Goal: Task Accomplishment & Management: Manage account settings

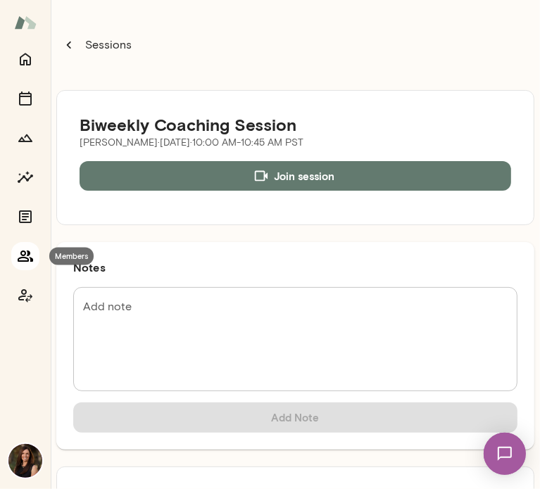
click at [30, 261] on icon "Members" at bounding box center [25, 256] width 17 height 17
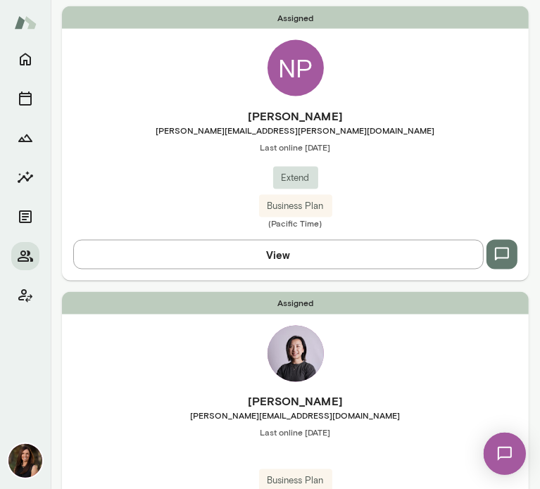
scroll to position [1056, 0]
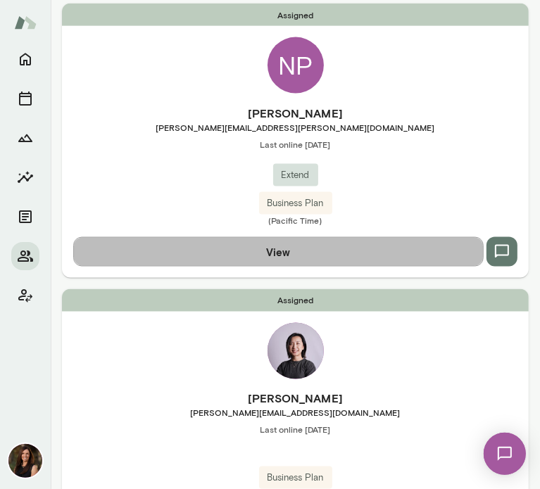
click at [335, 245] on button "View" at bounding box center [278, 252] width 411 height 30
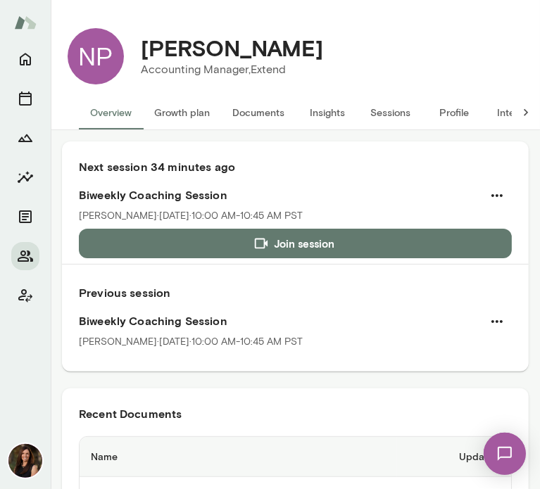
click at [192, 104] on button "Growth plan" at bounding box center [182, 113] width 78 height 34
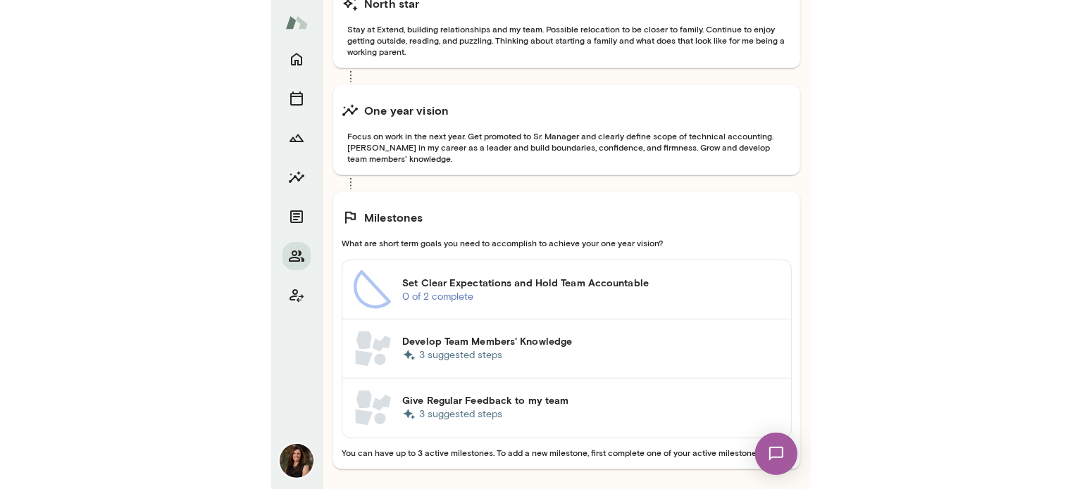
scroll to position [282, 0]
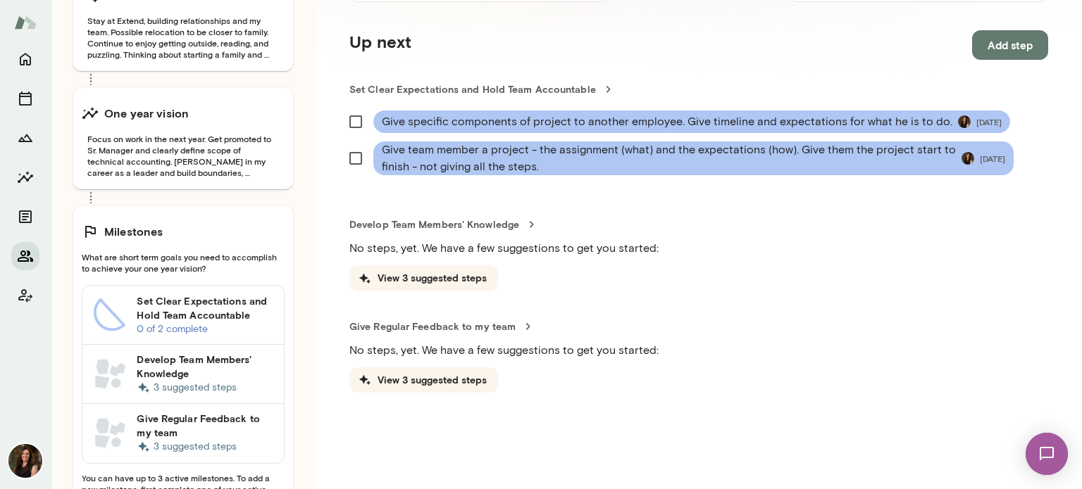
click at [32, 258] on icon "Members" at bounding box center [25, 256] width 17 height 17
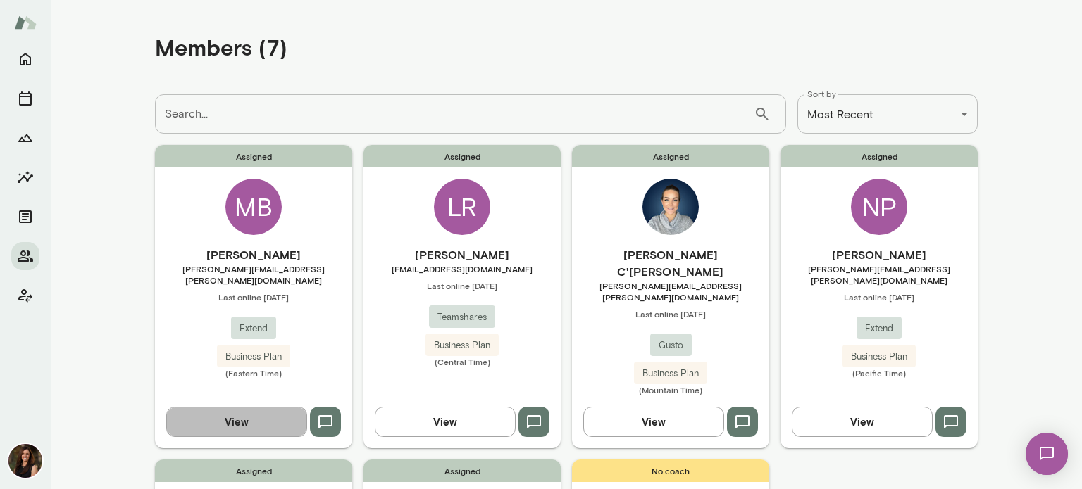
click at [239, 407] on button "View" at bounding box center [236, 422] width 141 height 30
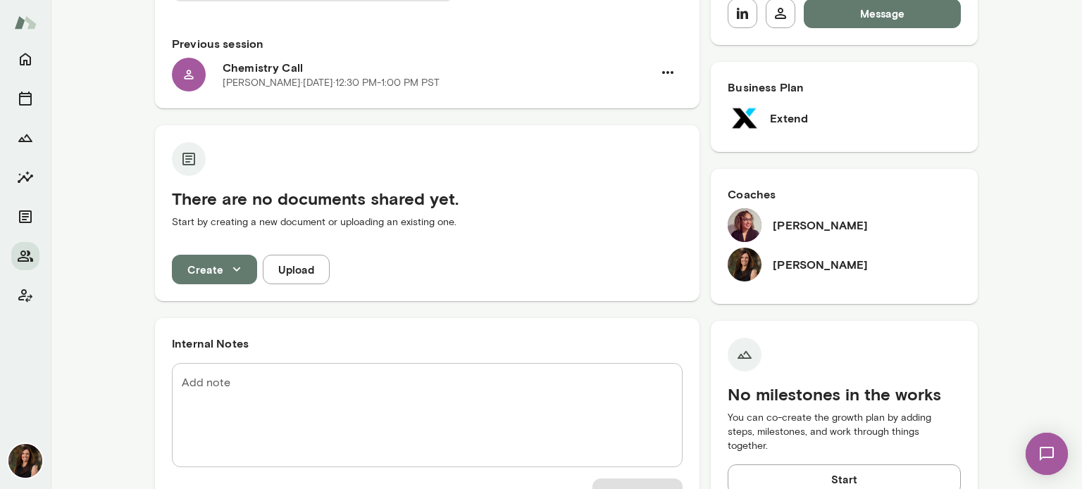
scroll to position [352, 0]
